Goal: Task Accomplishment & Management: Complete application form

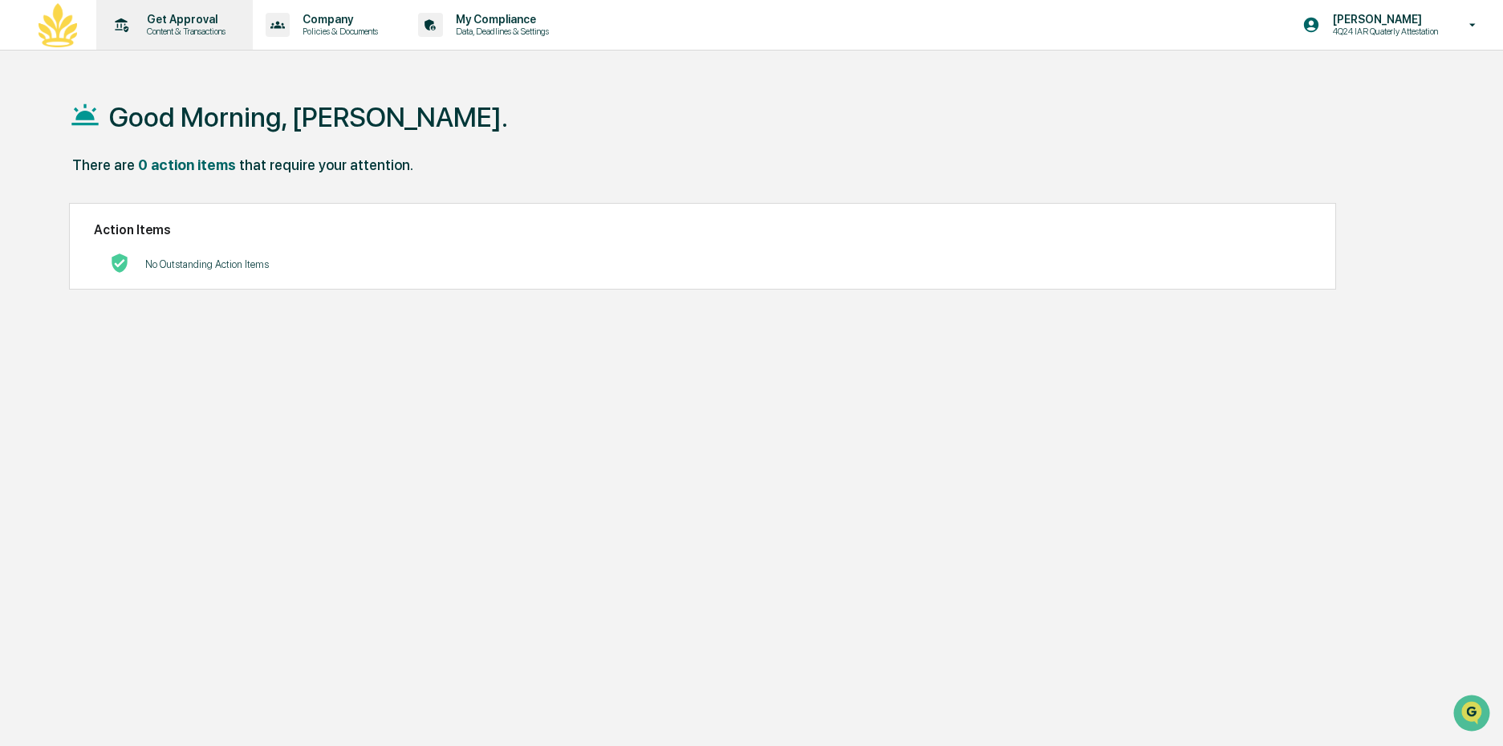
click at [171, 22] on p "Get Approval" at bounding box center [183, 19] width 99 height 13
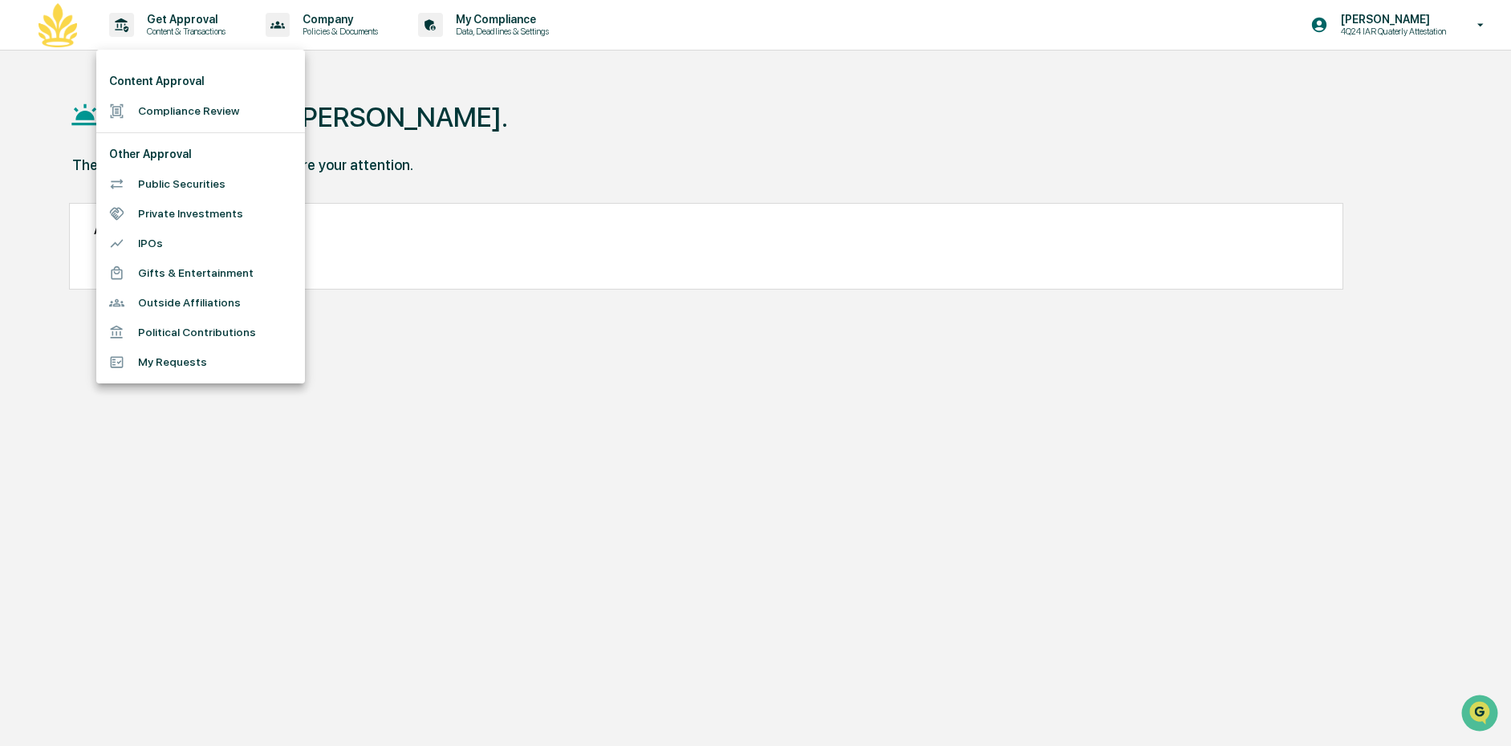
click at [185, 105] on li "Compliance Review" at bounding box center [200, 111] width 209 height 30
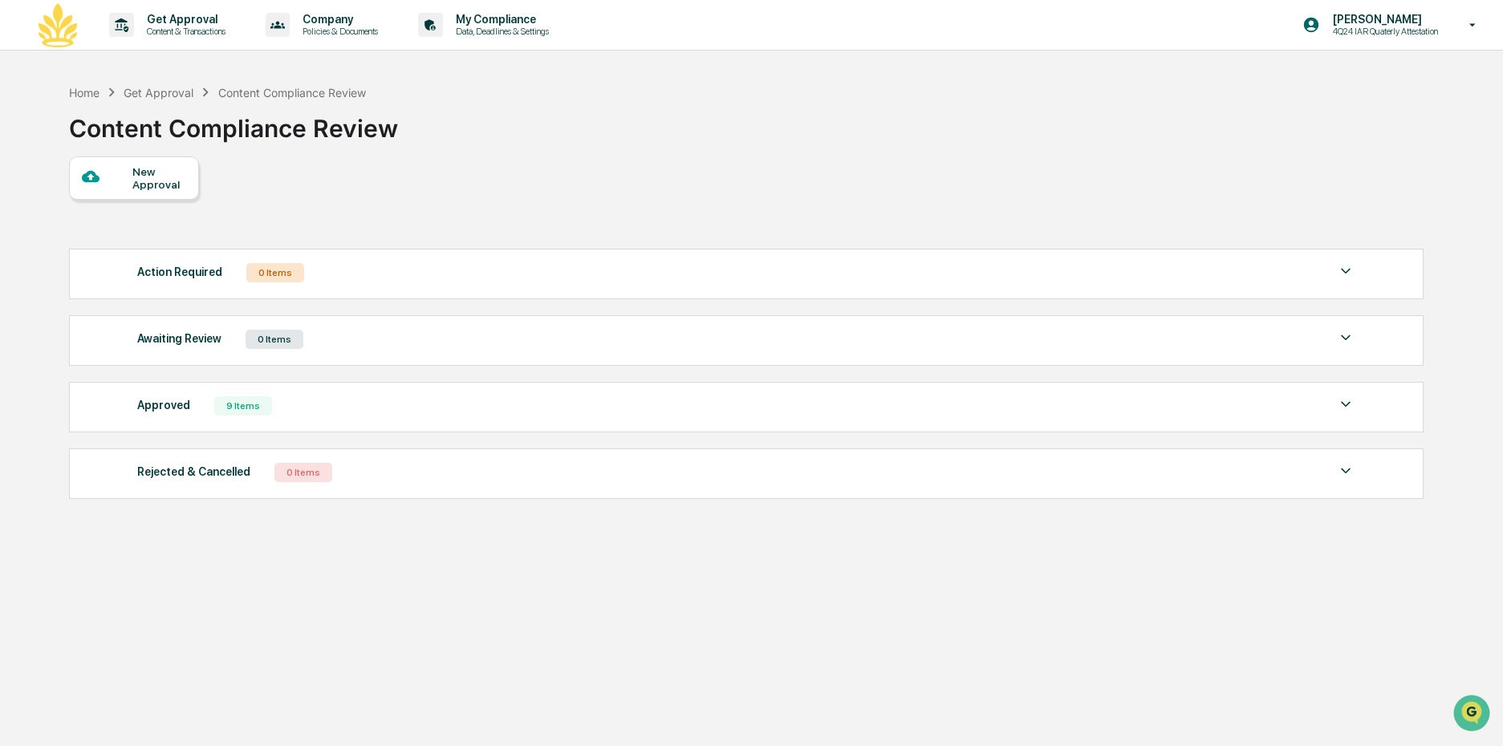
click at [128, 189] on div "New Approval" at bounding box center [134, 177] width 130 height 43
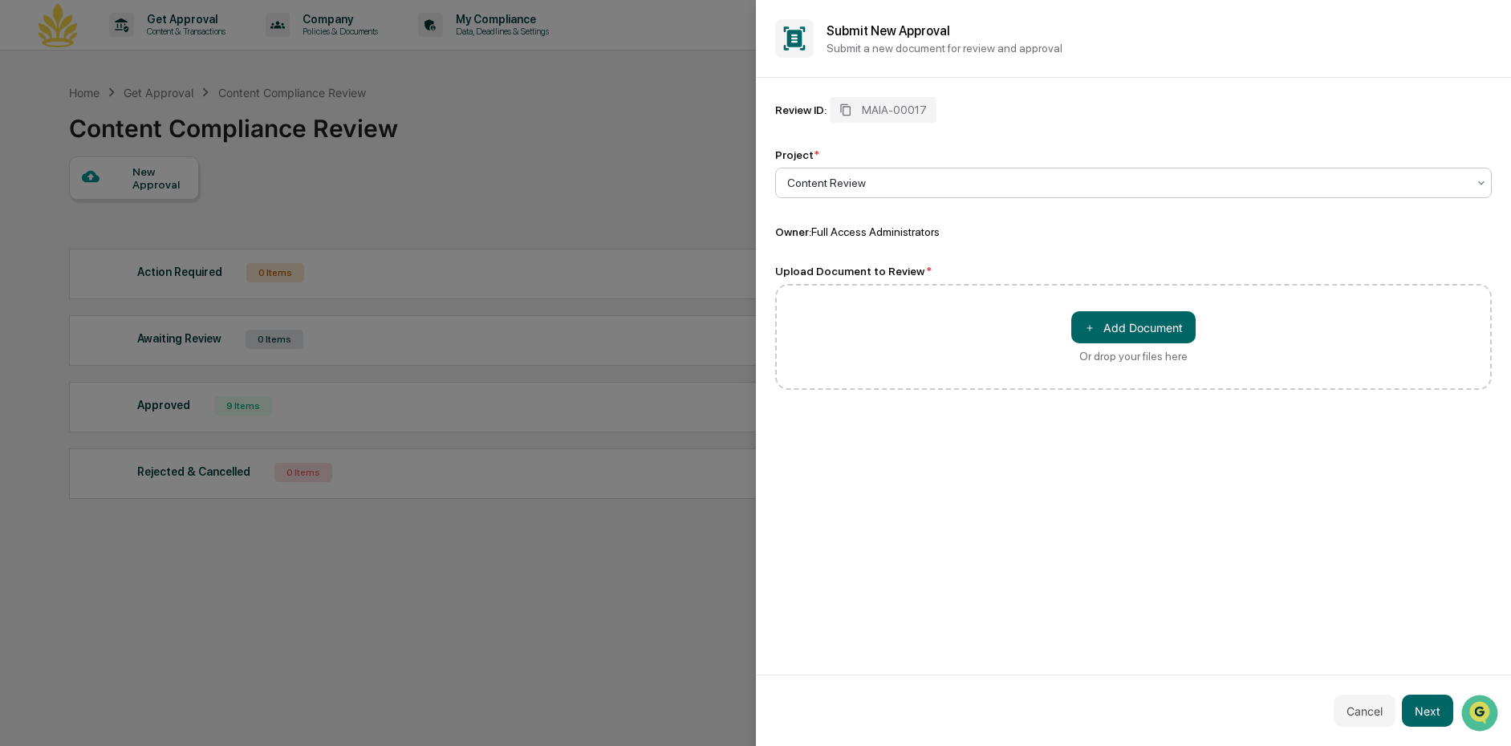
click at [845, 188] on div at bounding box center [1127, 183] width 680 height 16
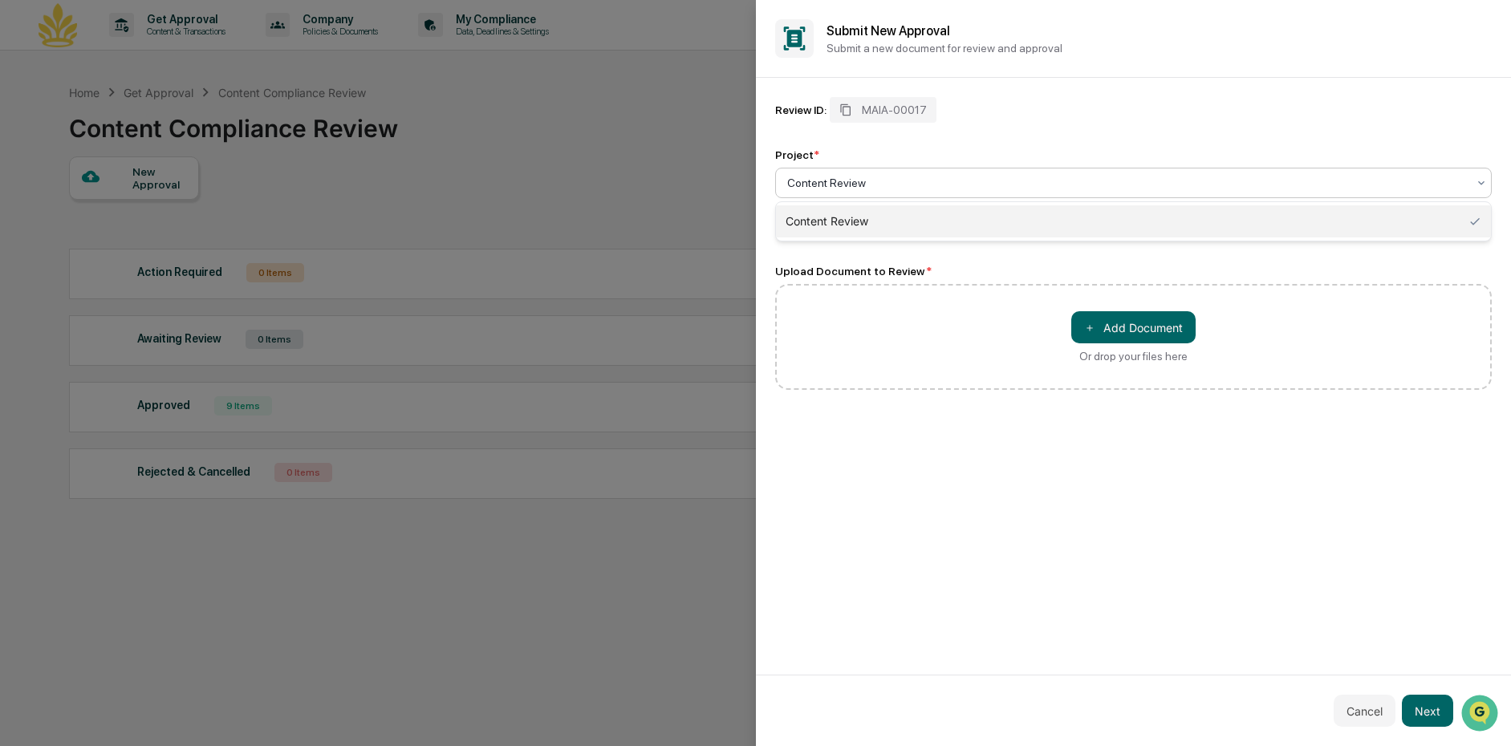
click at [843, 217] on div "Content Review" at bounding box center [1134, 221] width 716 height 32
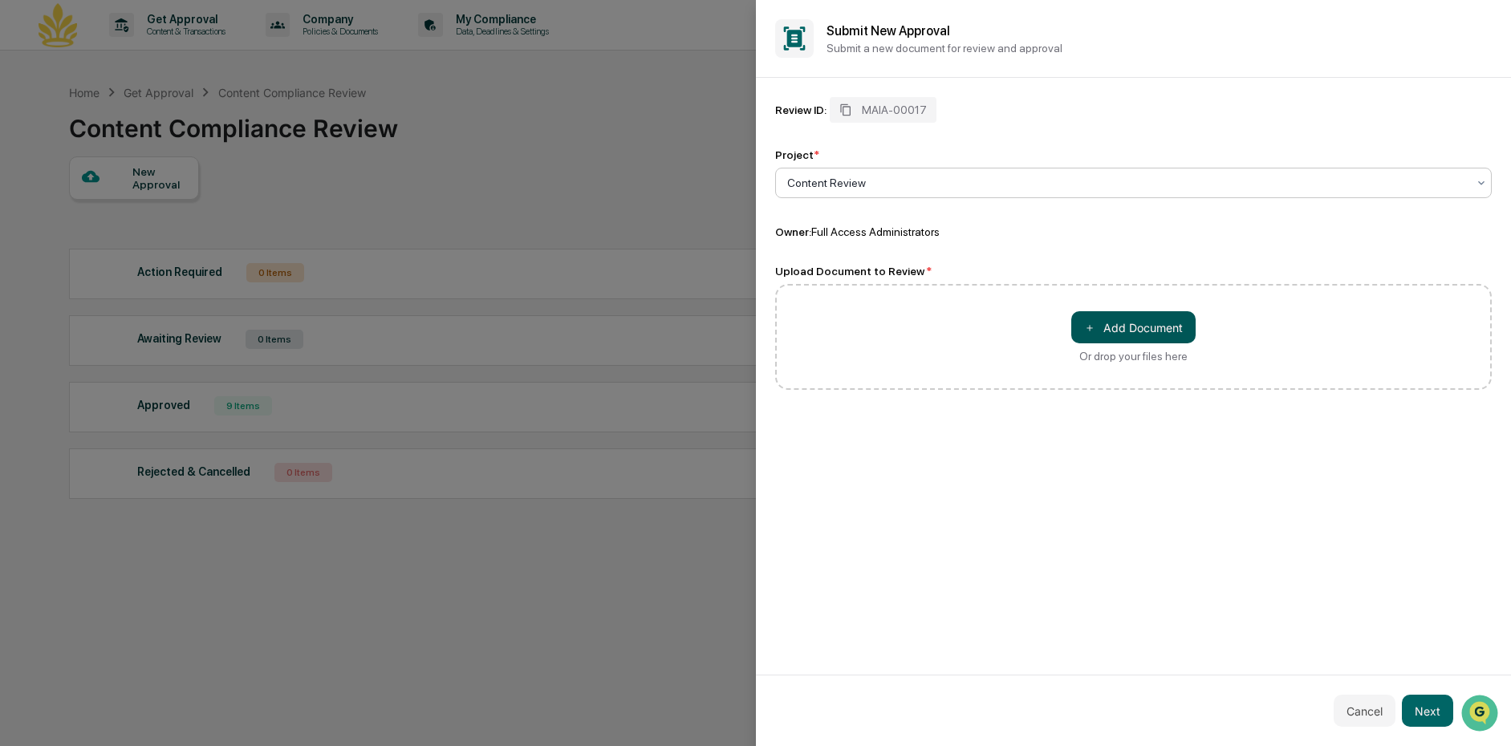
click at [1131, 331] on button "＋ Add Document" at bounding box center [1133, 327] width 124 height 32
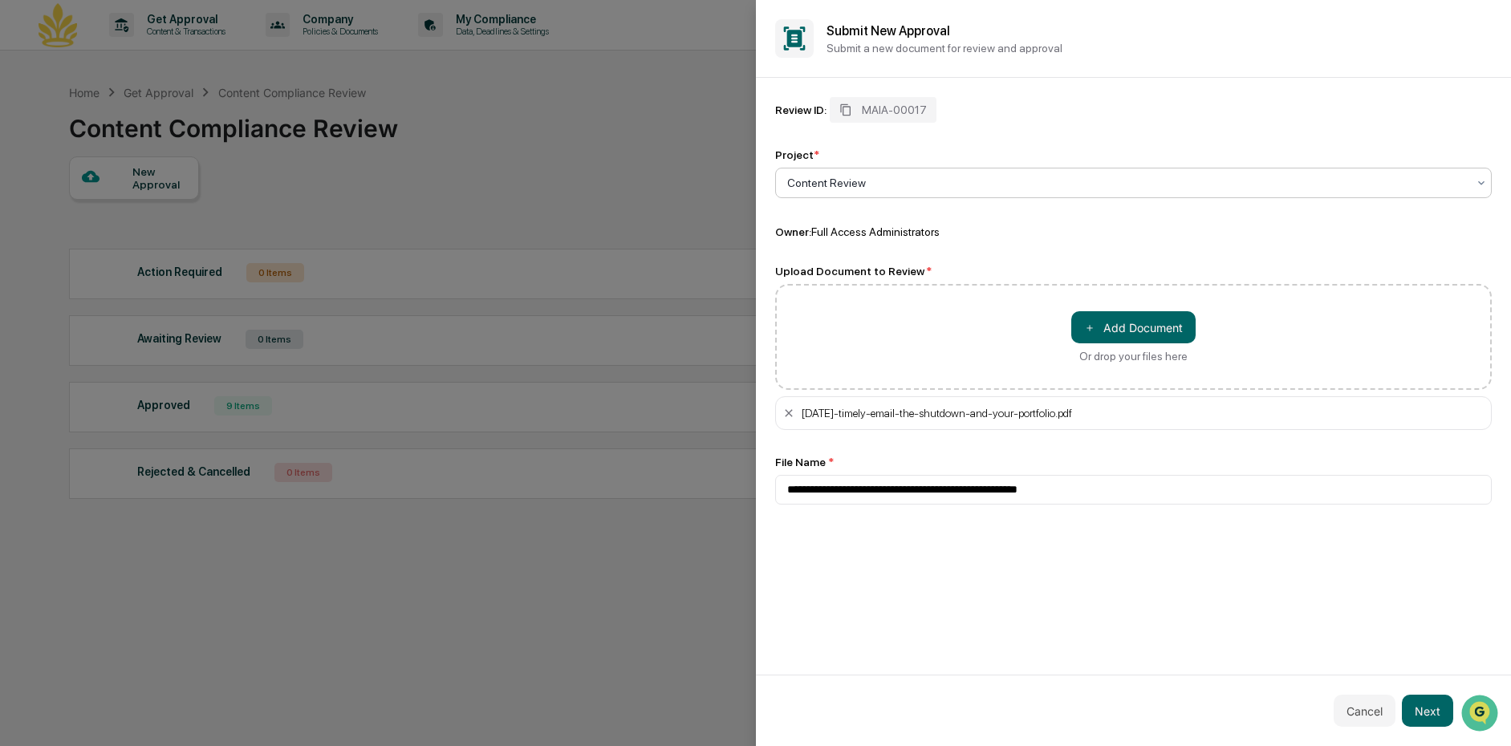
click at [874, 175] on div at bounding box center [1127, 183] width 680 height 16
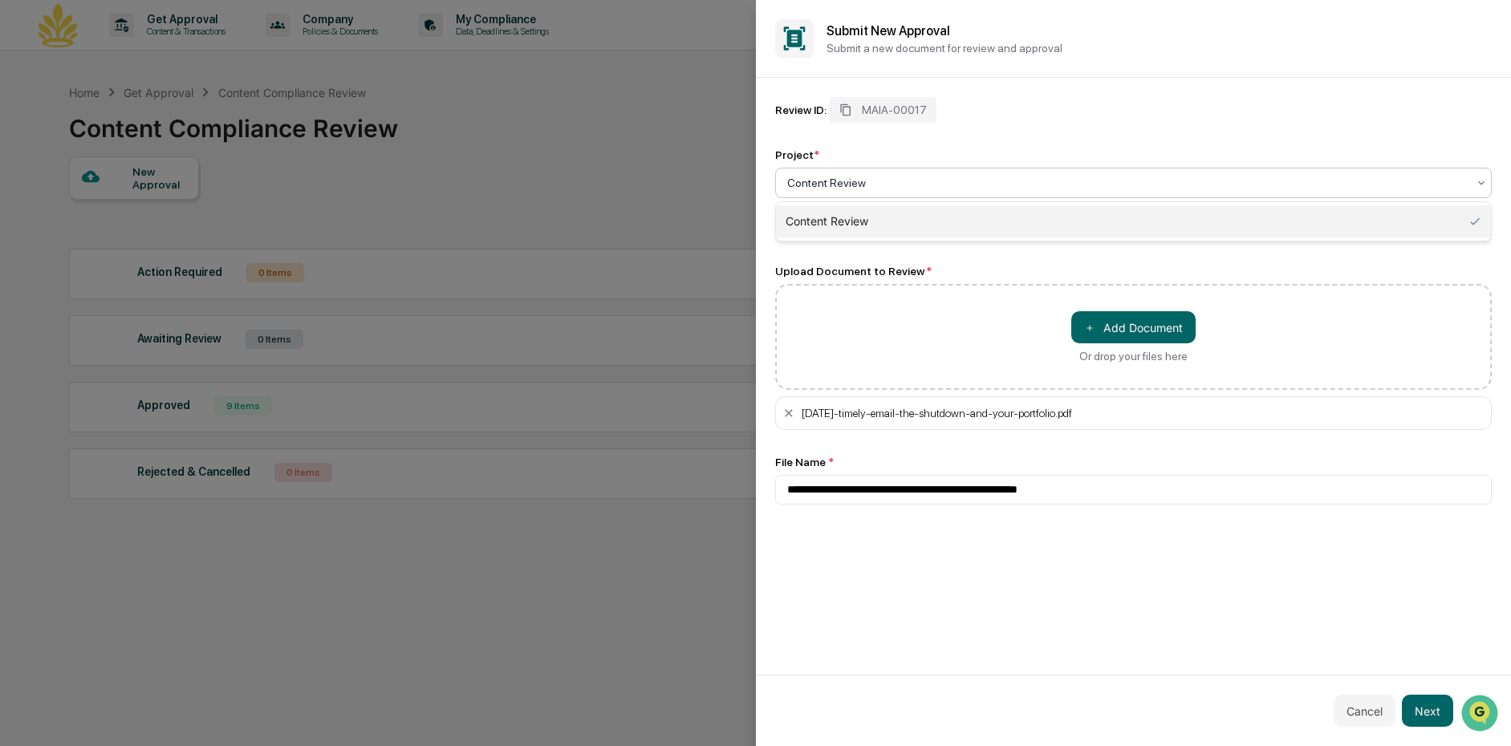
click at [880, 178] on div at bounding box center [1127, 183] width 680 height 16
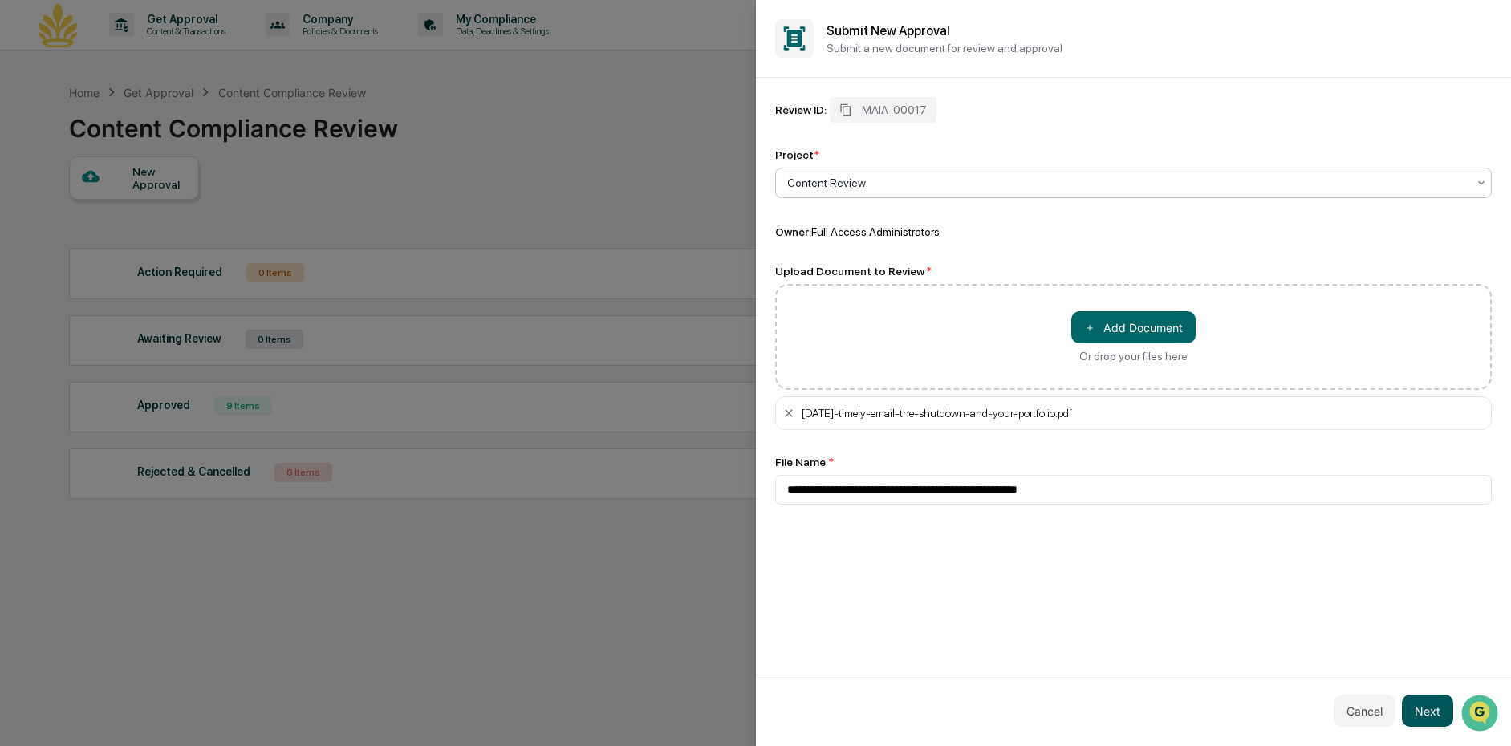
click at [1417, 709] on button "Next" at bounding box center [1426, 711] width 51 height 32
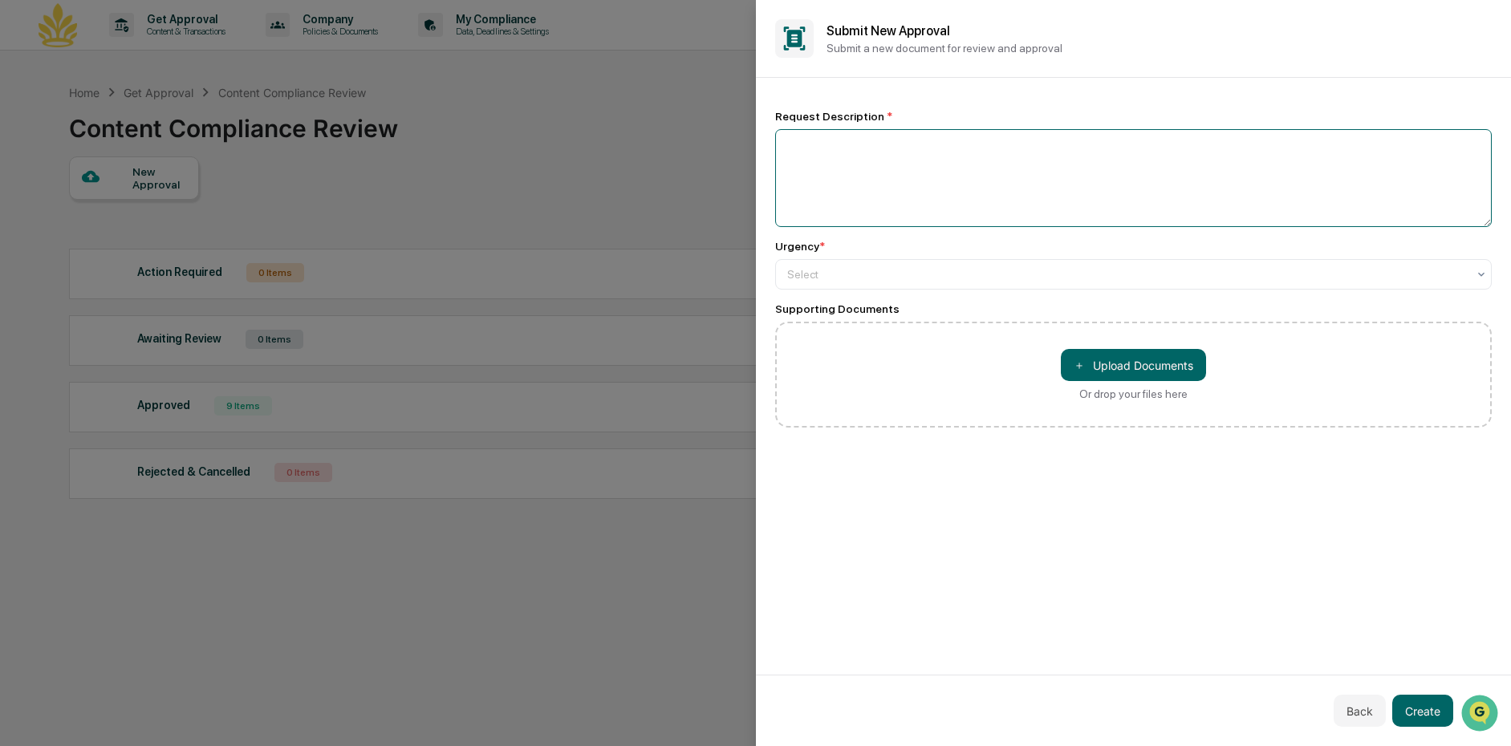
click at [799, 141] on textarea at bounding box center [1133, 178] width 717 height 98
type textarea "*"
type textarea "**********"
click at [842, 275] on div at bounding box center [1127, 274] width 680 height 16
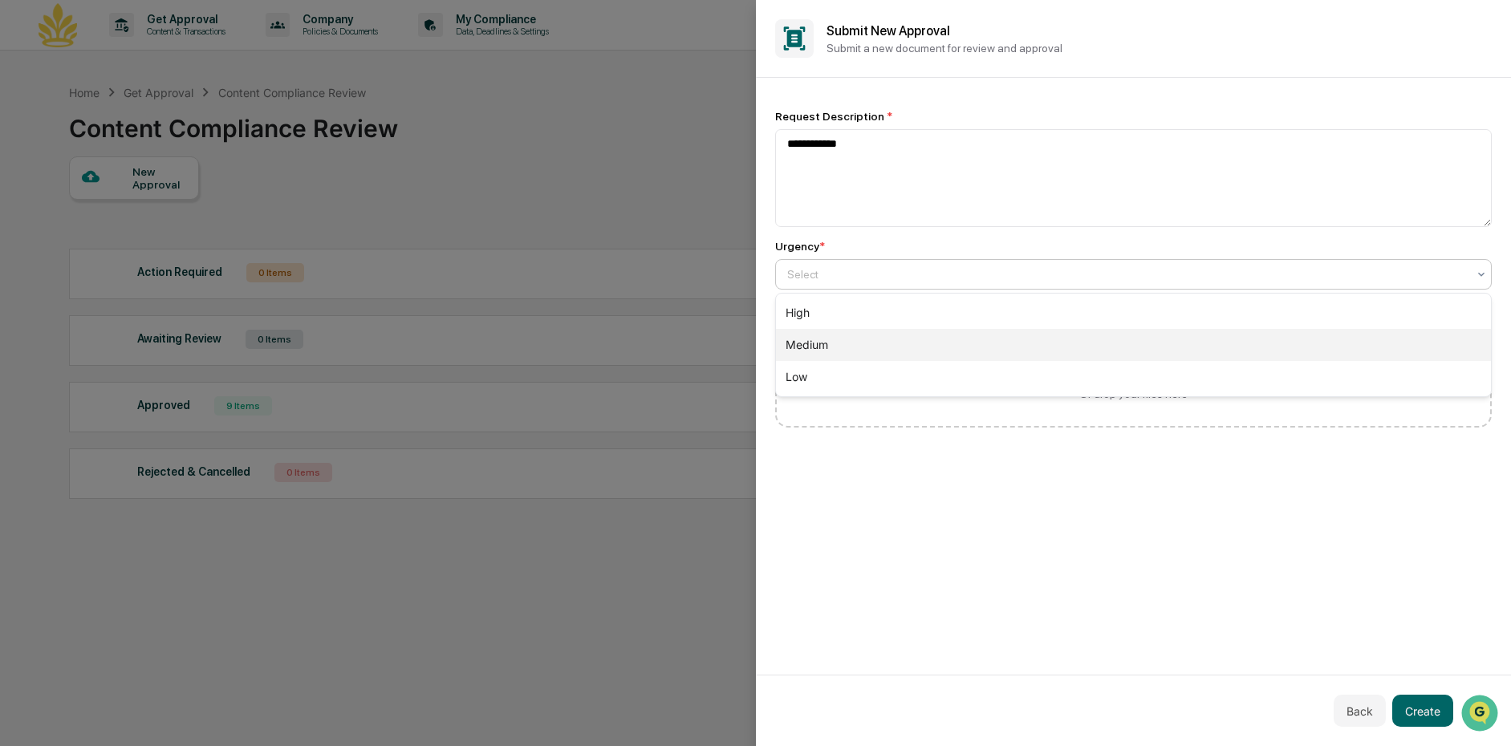
click at [843, 343] on div "Medium" at bounding box center [1134, 345] width 716 height 32
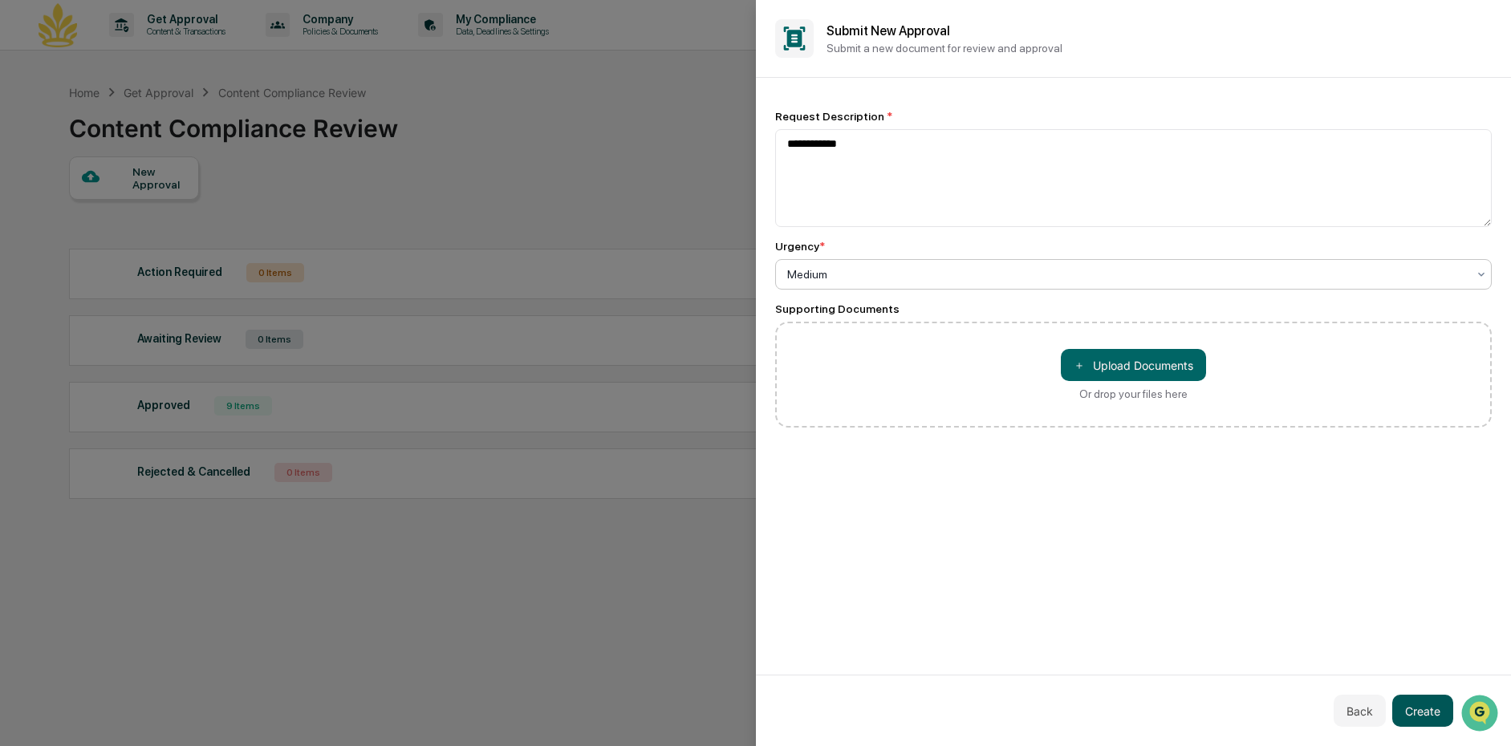
click at [1429, 713] on button "Create" at bounding box center [1422, 711] width 61 height 32
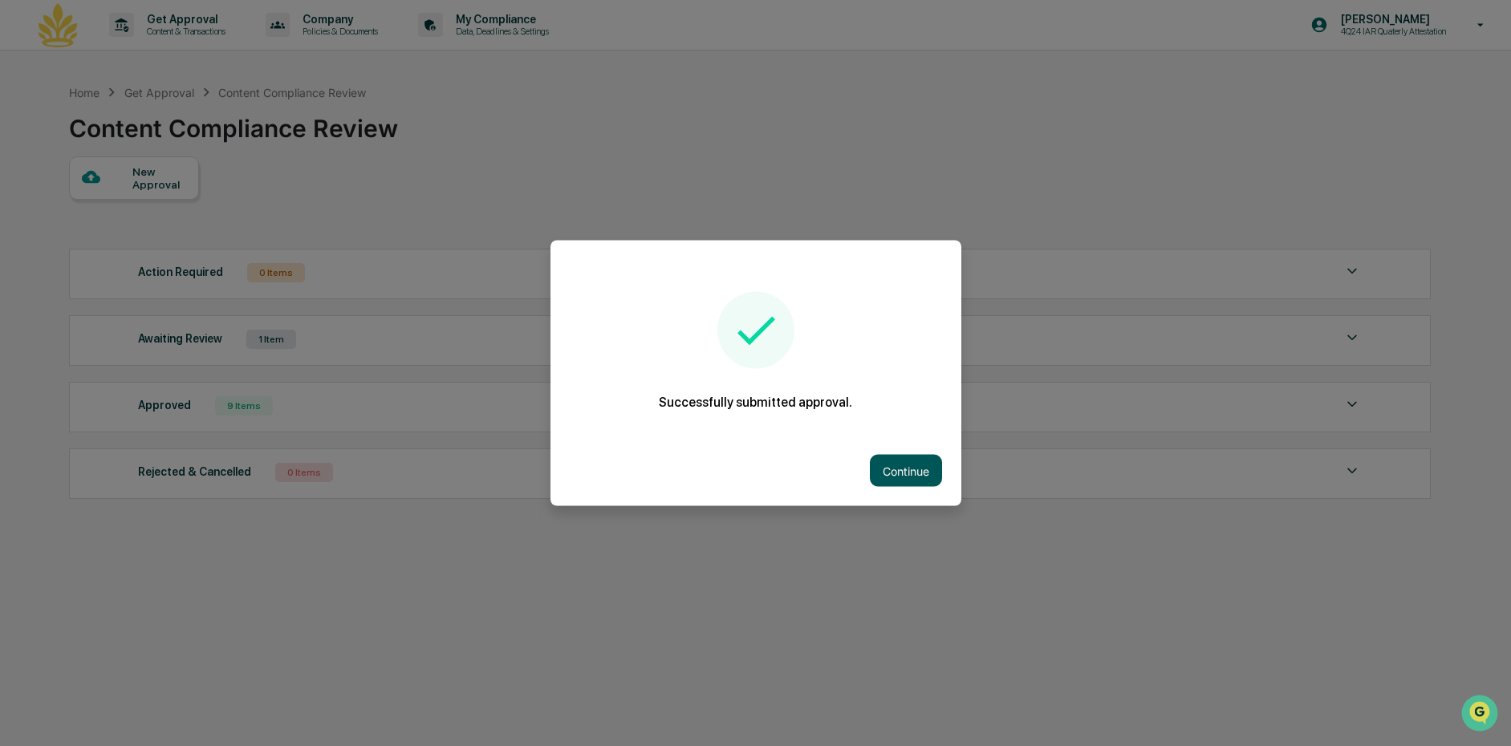
click at [882, 463] on button "Continue" at bounding box center [906, 471] width 72 height 32
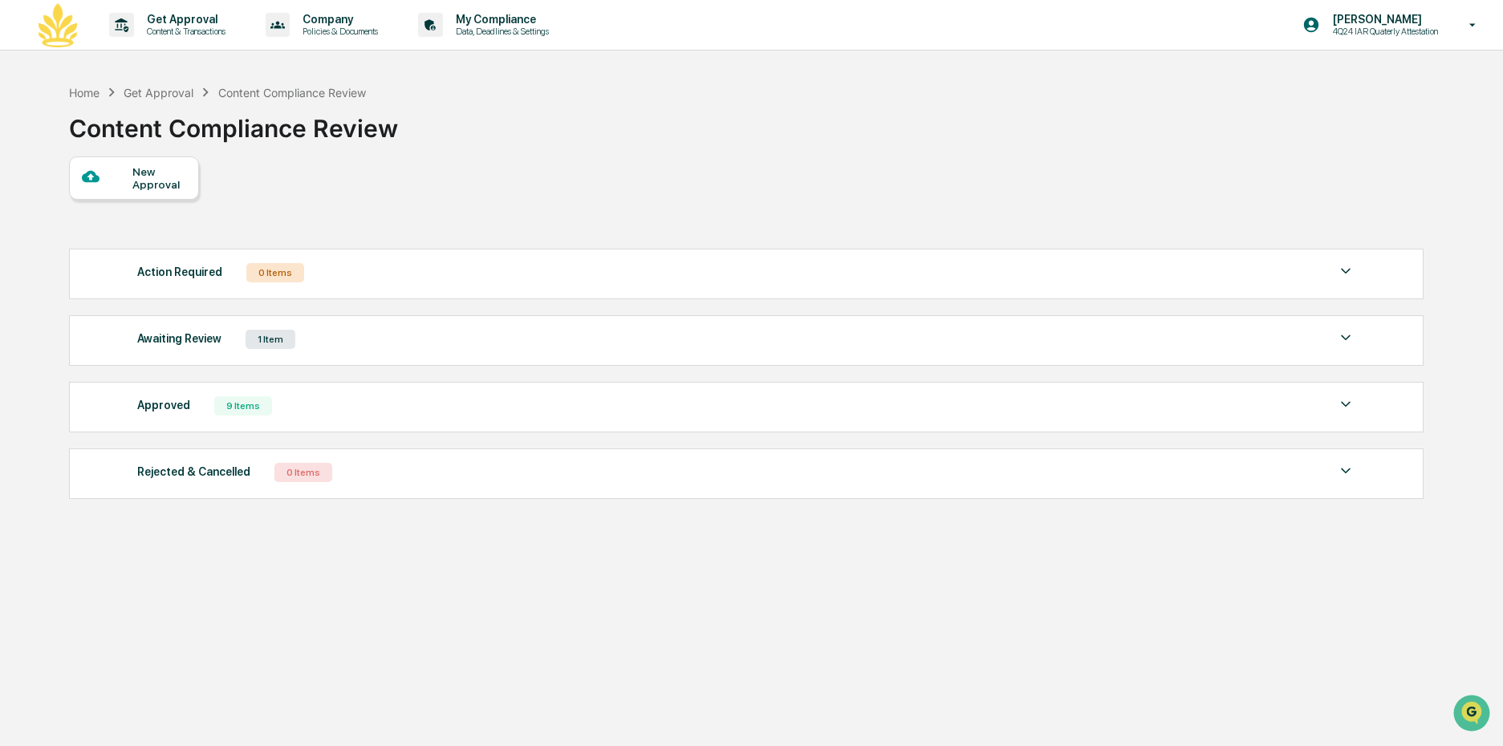
click at [148, 180] on div "New Approval" at bounding box center [159, 178] width 54 height 26
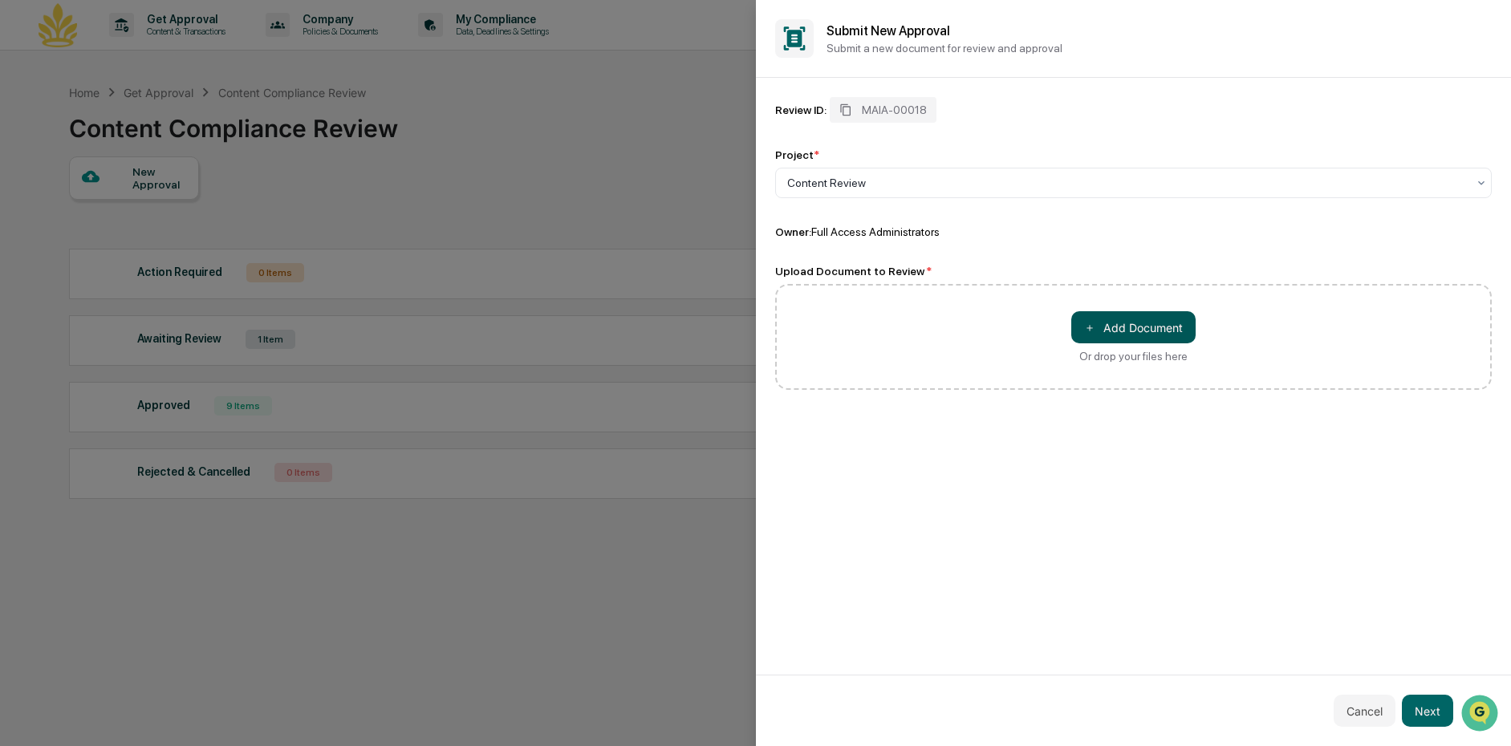
click at [1094, 337] on button "＋ Add Document" at bounding box center [1133, 327] width 124 height 32
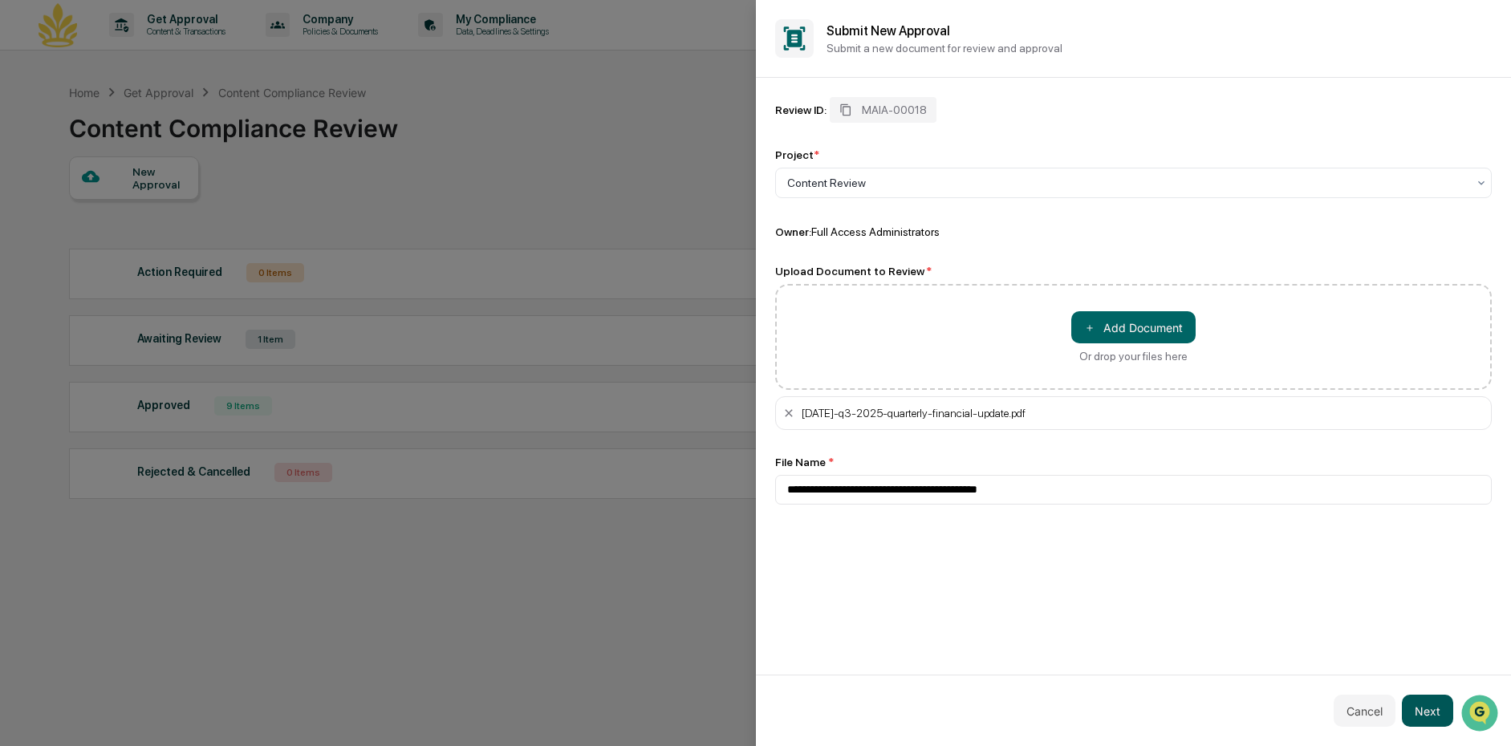
click at [1422, 708] on button "Next" at bounding box center [1426, 711] width 51 height 32
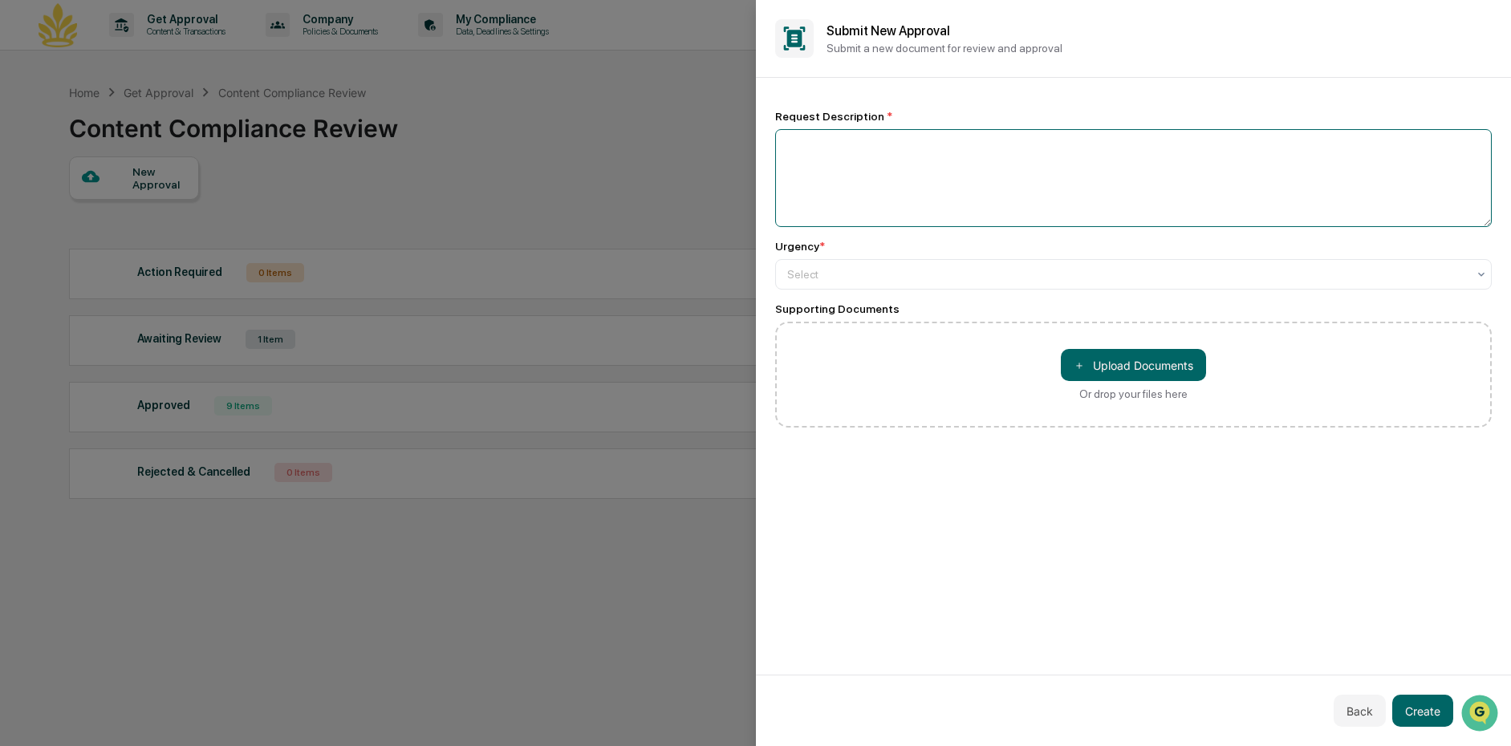
click at [796, 160] on textarea at bounding box center [1133, 178] width 717 height 98
type textarea "**********"
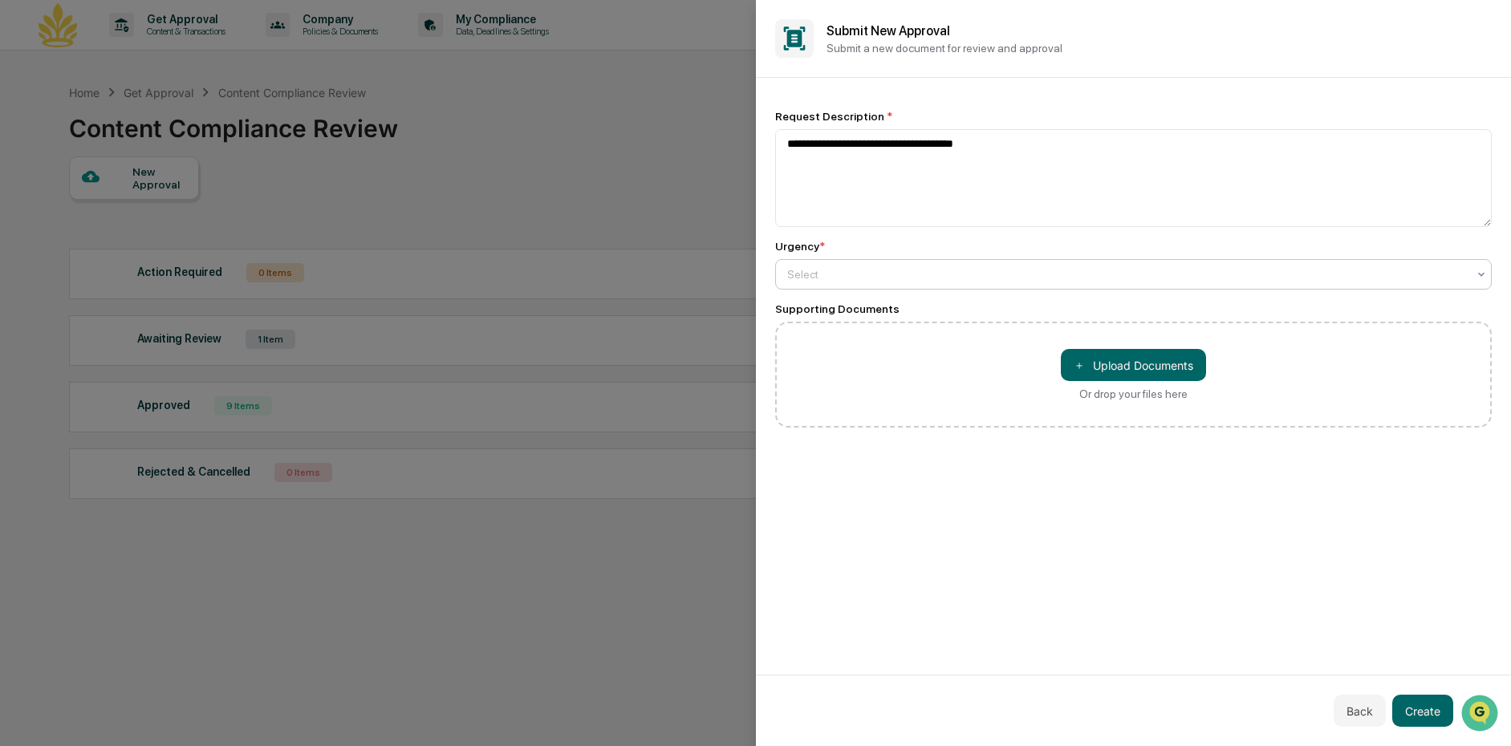
click at [896, 279] on div at bounding box center [1127, 274] width 680 height 16
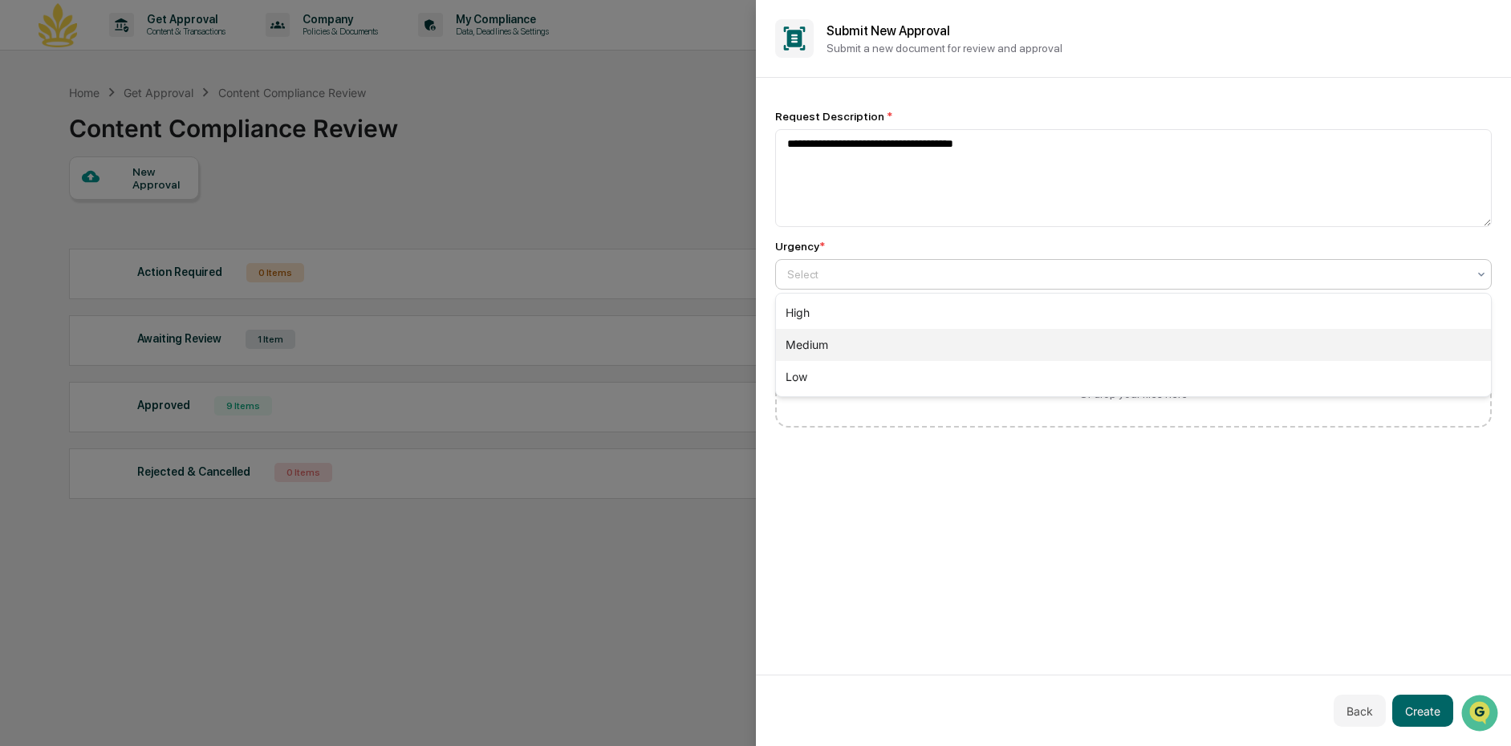
click at [894, 349] on div "Medium" at bounding box center [1134, 345] width 716 height 32
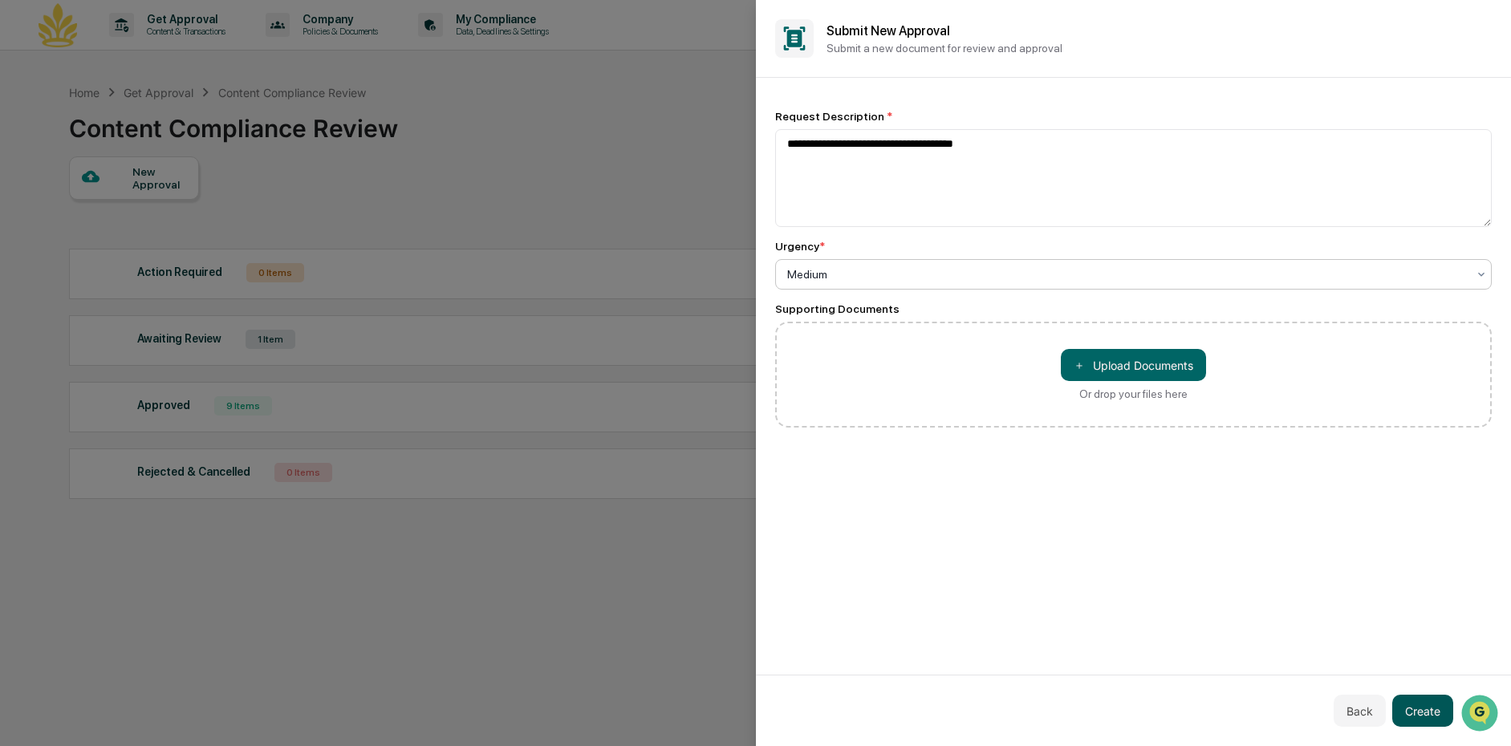
click at [1415, 714] on button "Create" at bounding box center [1422, 711] width 61 height 32
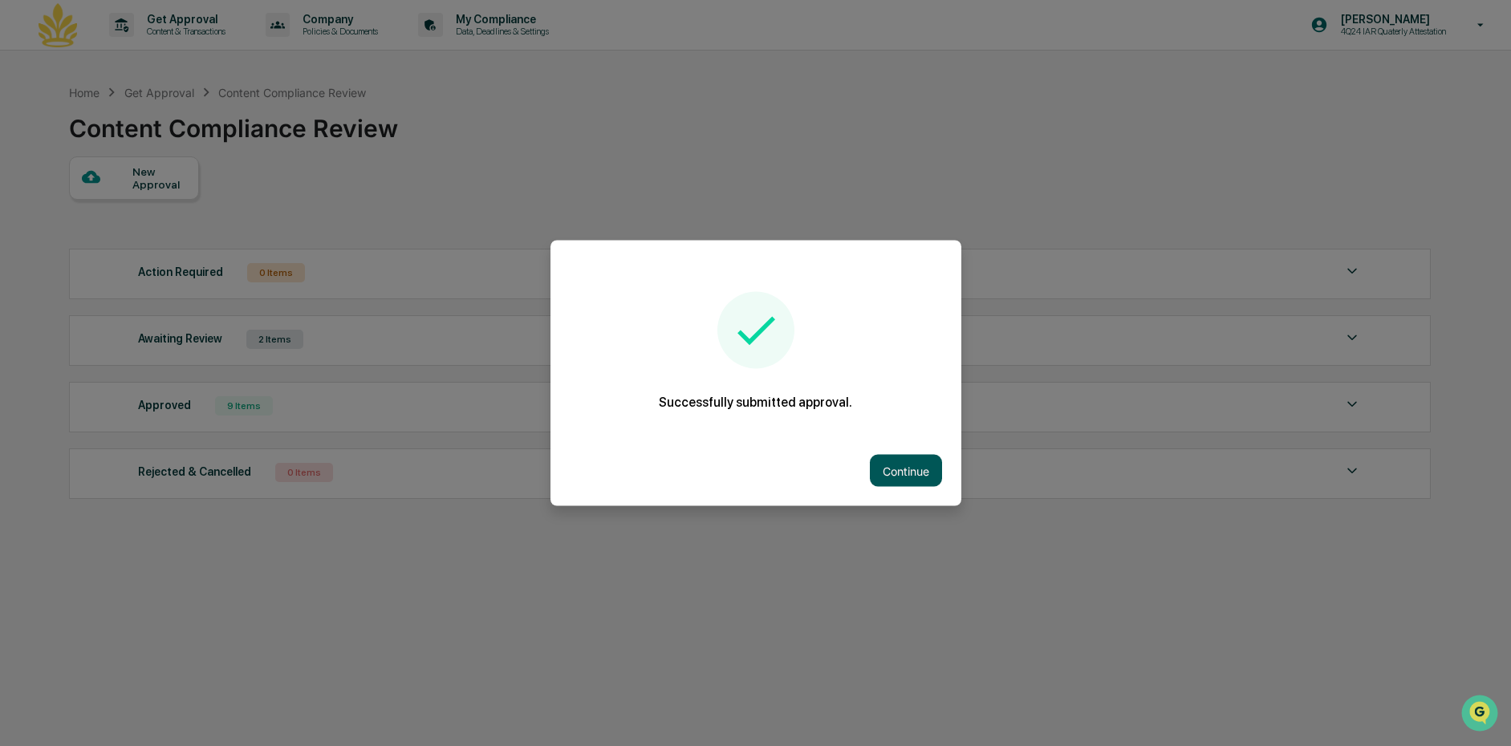
click at [870, 467] on button "Continue" at bounding box center [906, 471] width 72 height 32
